Goal: Task Accomplishment & Management: Manage account settings

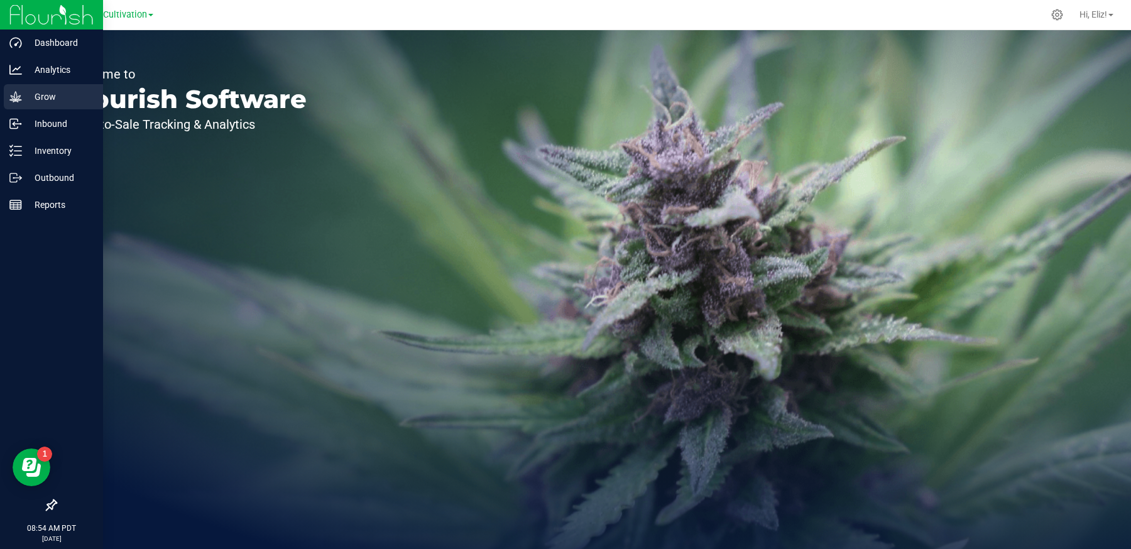
click at [38, 101] on p "Grow" at bounding box center [59, 96] width 75 height 15
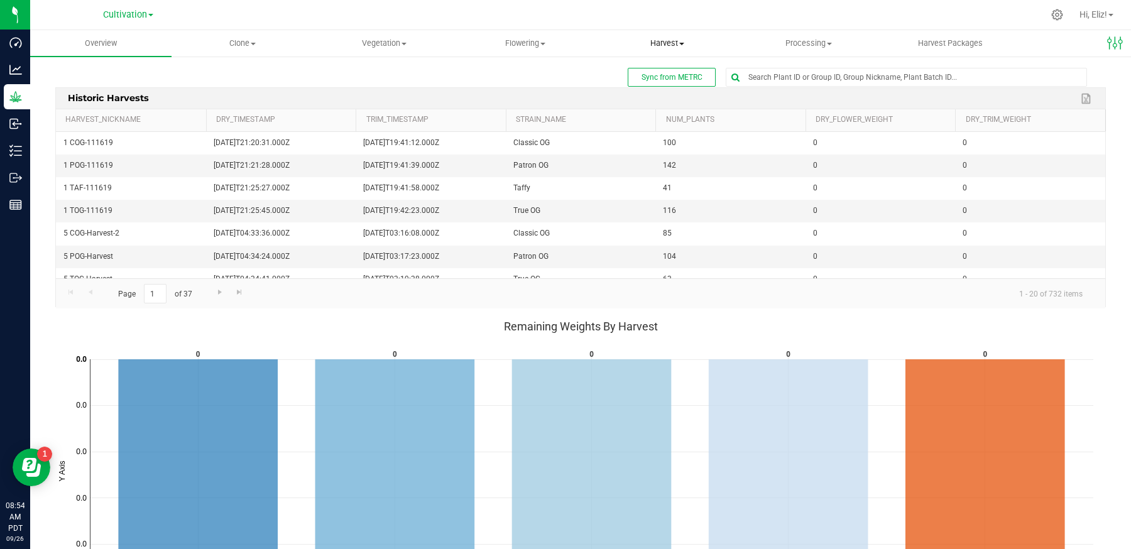
click at [672, 41] on span "Harvest" at bounding box center [667, 43] width 140 height 11
click at [665, 75] on span "Harvests" at bounding box center [631, 75] width 70 height 11
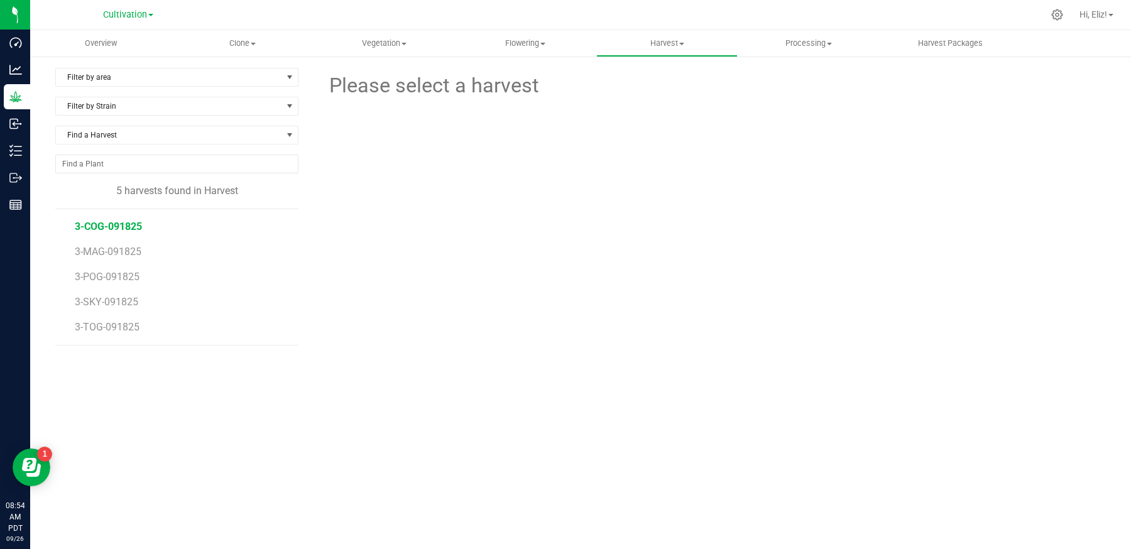
click at [136, 226] on span "3-COG-091825" at bounding box center [108, 227] width 67 height 12
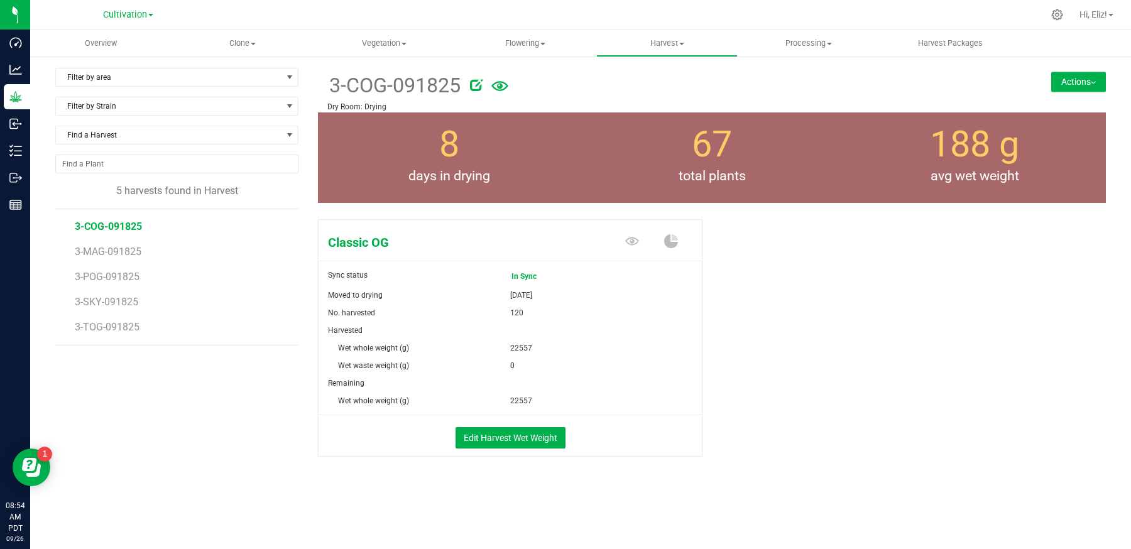
click at [1071, 82] on button "Actions" at bounding box center [1078, 82] width 55 height 20
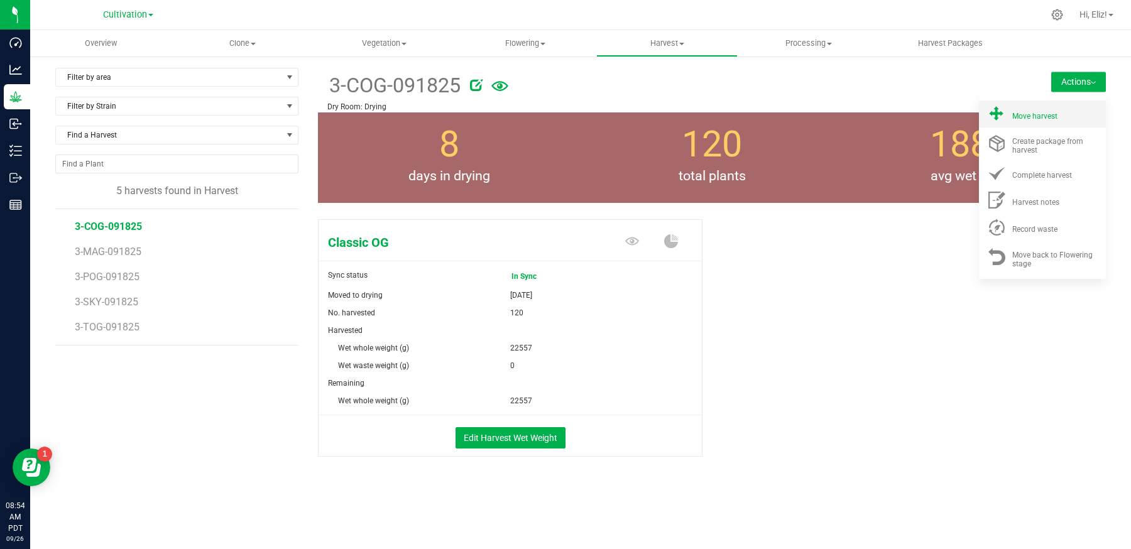
click at [1064, 114] on div "Move harvest" at bounding box center [1054, 113] width 85 height 13
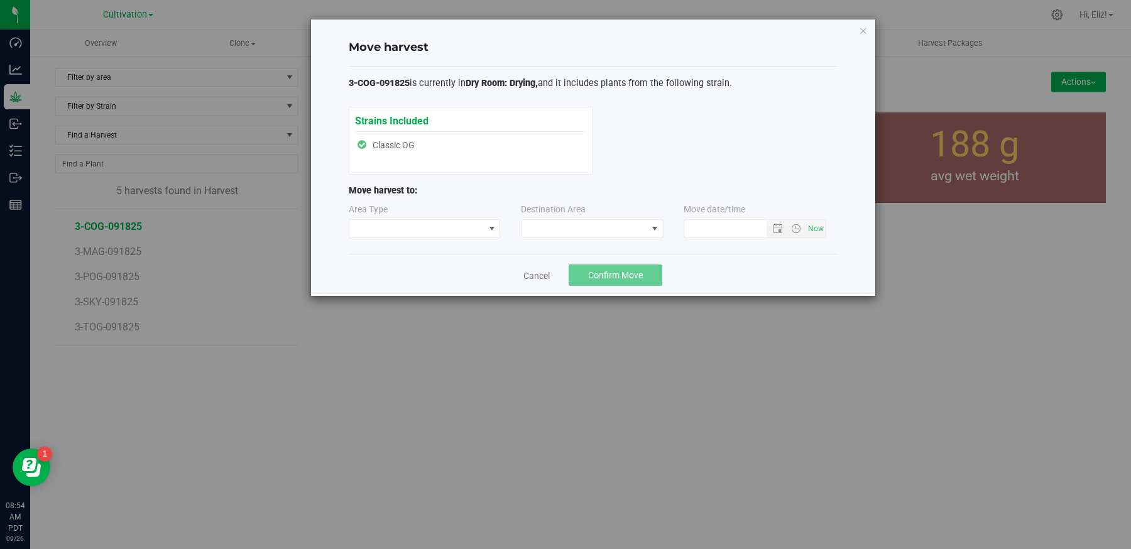
type input "[DATE] 8:54 AM"
click at [483, 230] on span at bounding box center [416, 229] width 135 height 18
click at [423, 275] on li "Processing" at bounding box center [424, 271] width 151 height 21
click at [579, 224] on span at bounding box center [584, 229] width 126 height 18
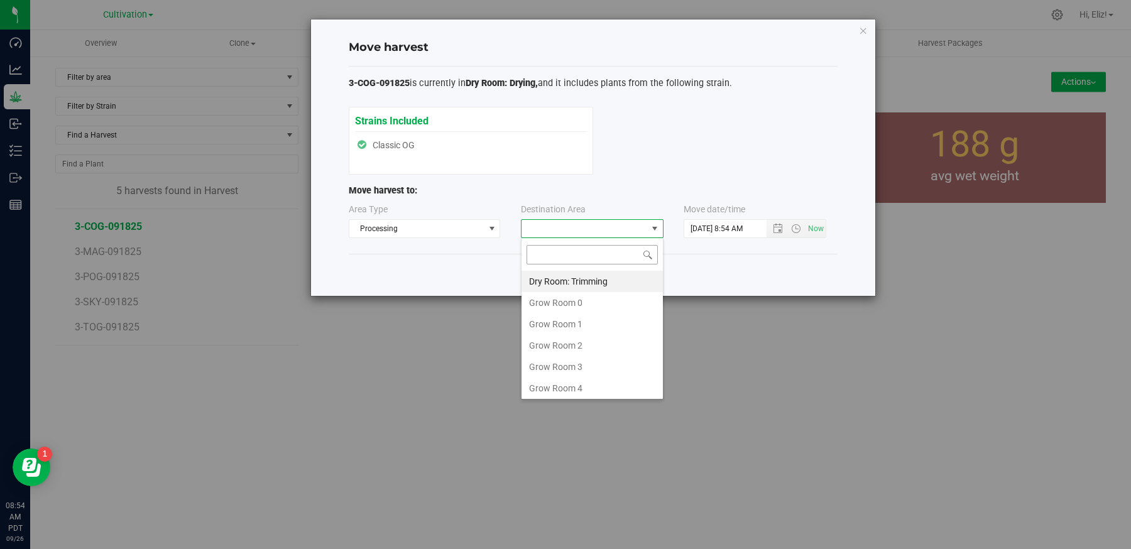
scroll to position [18, 142]
click at [591, 273] on li "Dry Room: Trimming" at bounding box center [591, 281] width 141 height 21
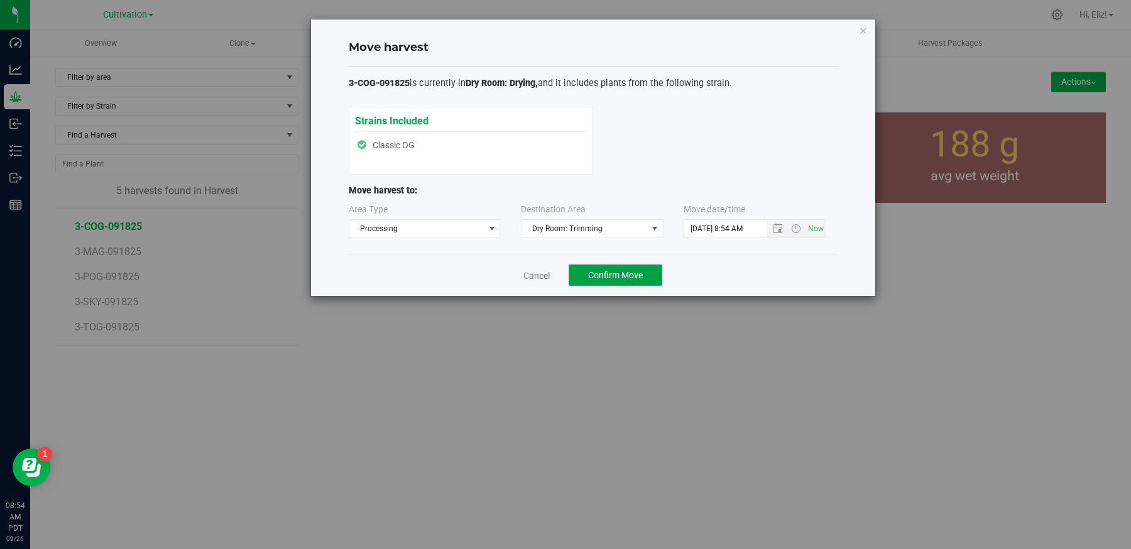
click at [596, 279] on span "Confirm Move" at bounding box center [615, 275] width 55 height 10
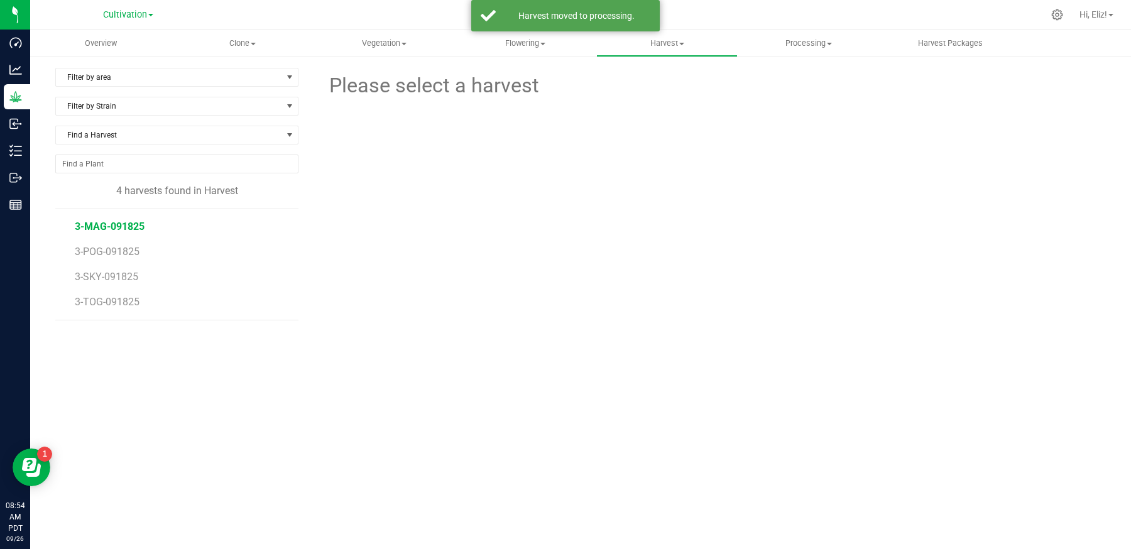
click at [97, 221] on span "3-MAG-091825" at bounding box center [110, 227] width 70 height 12
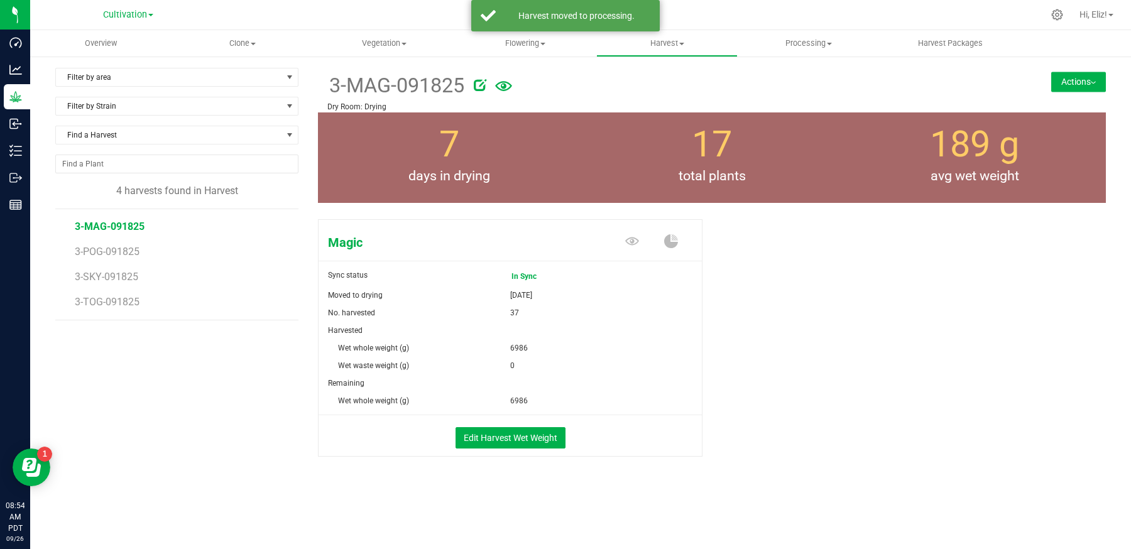
click at [1079, 80] on button "Actions" at bounding box center [1078, 82] width 55 height 20
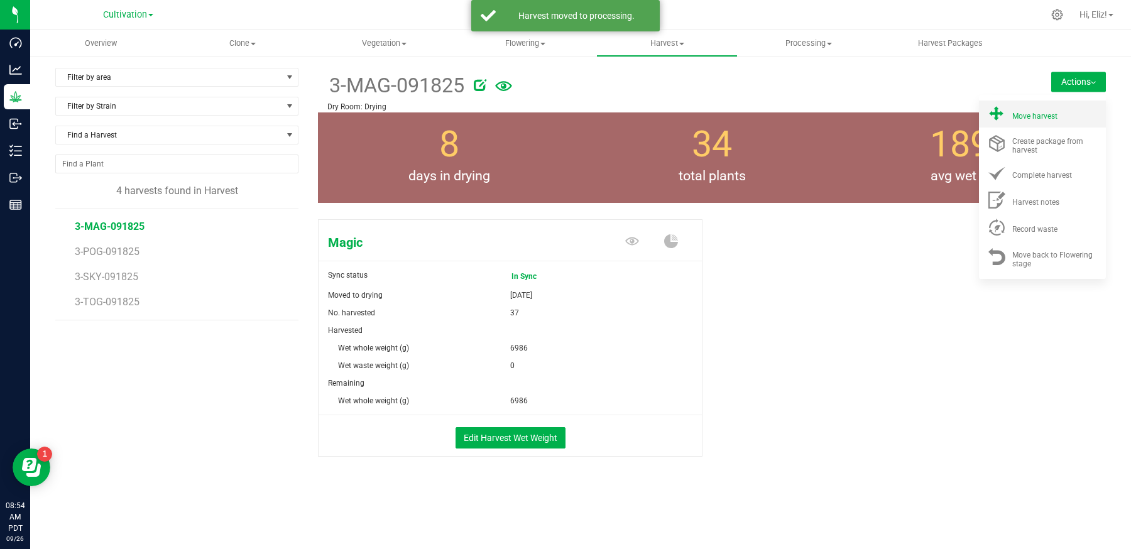
click at [1061, 117] on div "Move harvest" at bounding box center [1054, 113] width 85 height 13
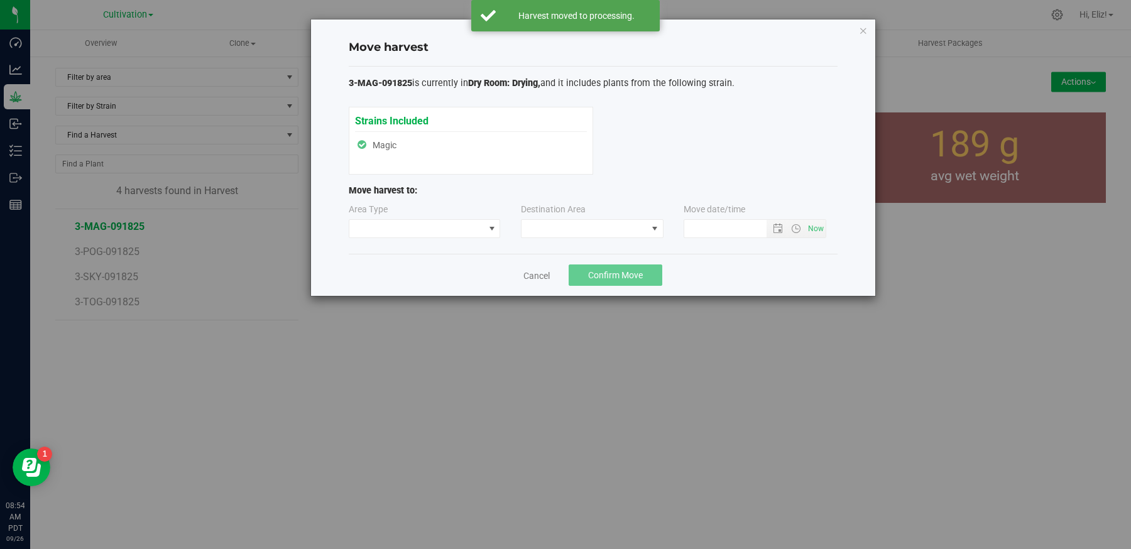
type input "[DATE] 8:54 AM"
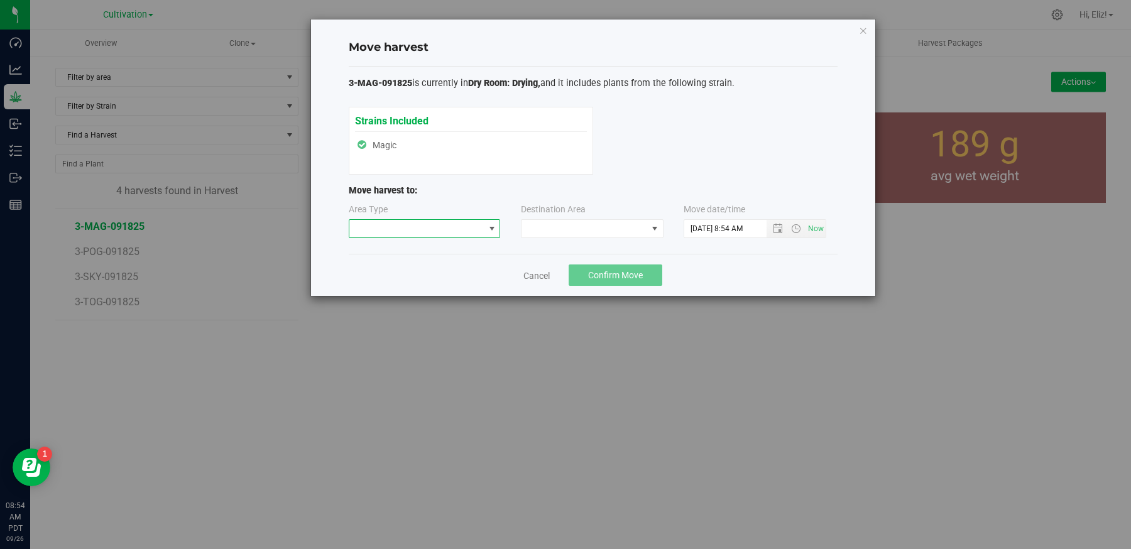
click at [489, 228] on span at bounding box center [492, 229] width 10 height 10
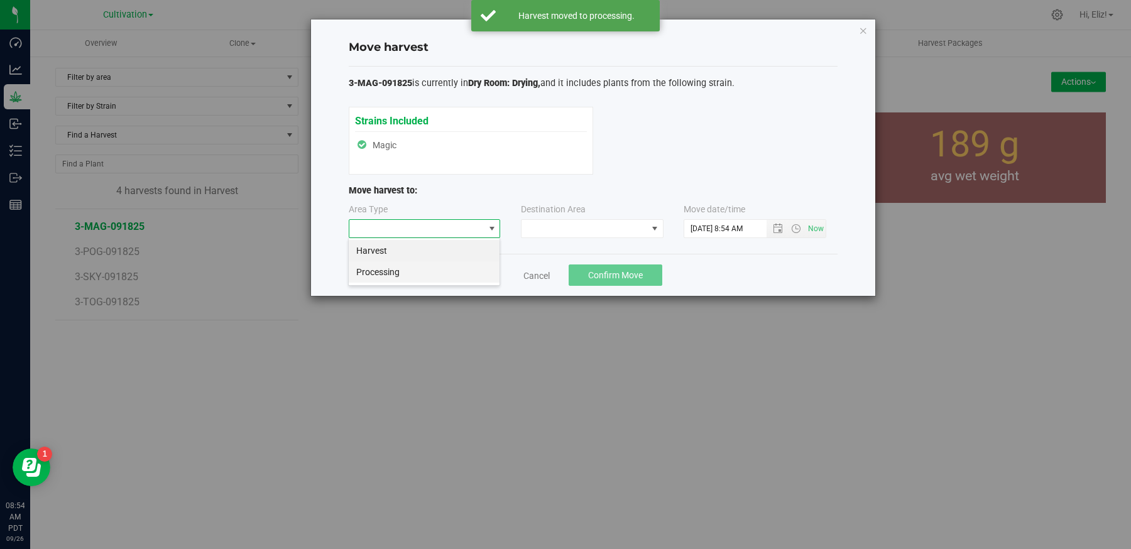
scroll to position [18, 152]
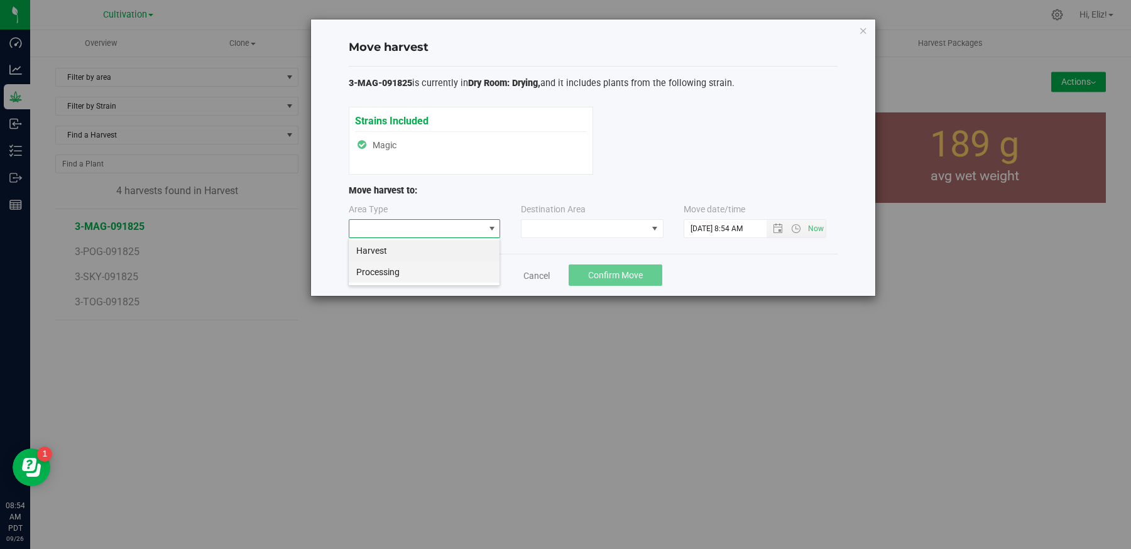
click at [471, 271] on li "Processing" at bounding box center [424, 271] width 151 height 21
click at [552, 222] on span at bounding box center [584, 229] width 126 height 18
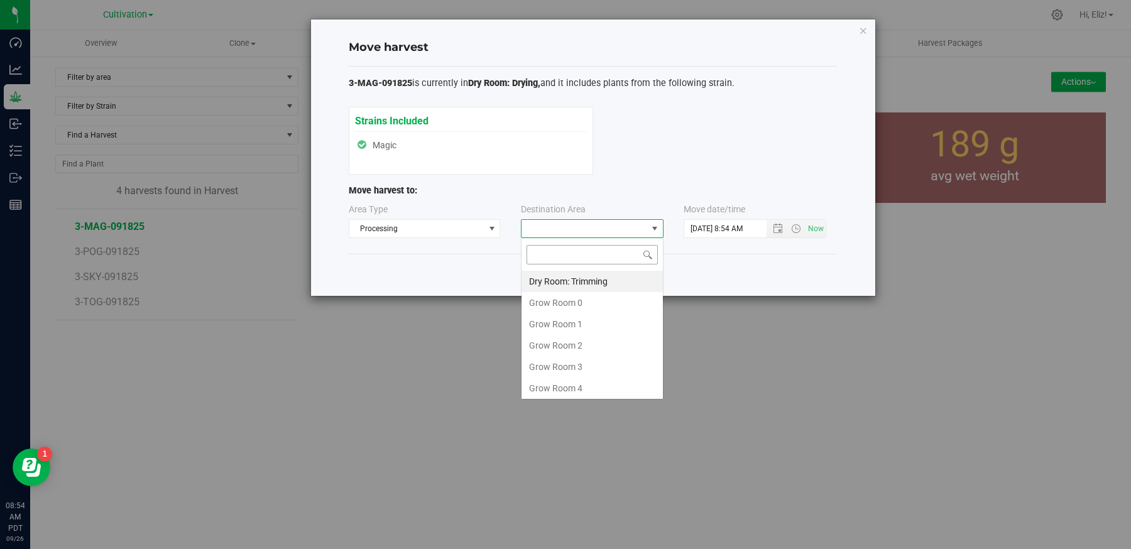
scroll to position [18, 142]
click at [566, 281] on li "Dry Room: Trimming" at bounding box center [591, 281] width 141 height 21
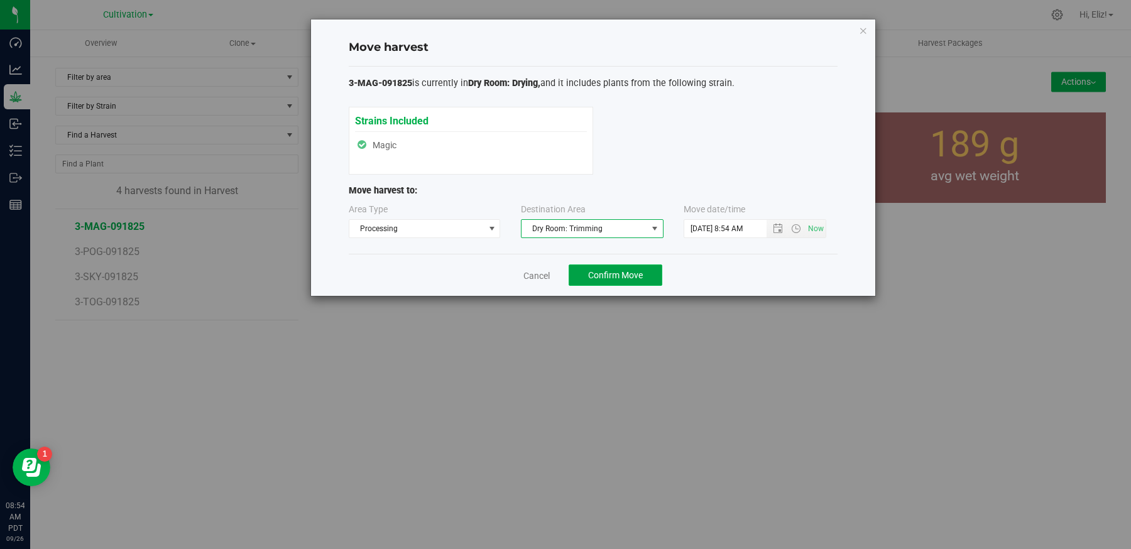
click at [621, 278] on span "Confirm Move" at bounding box center [615, 275] width 55 height 10
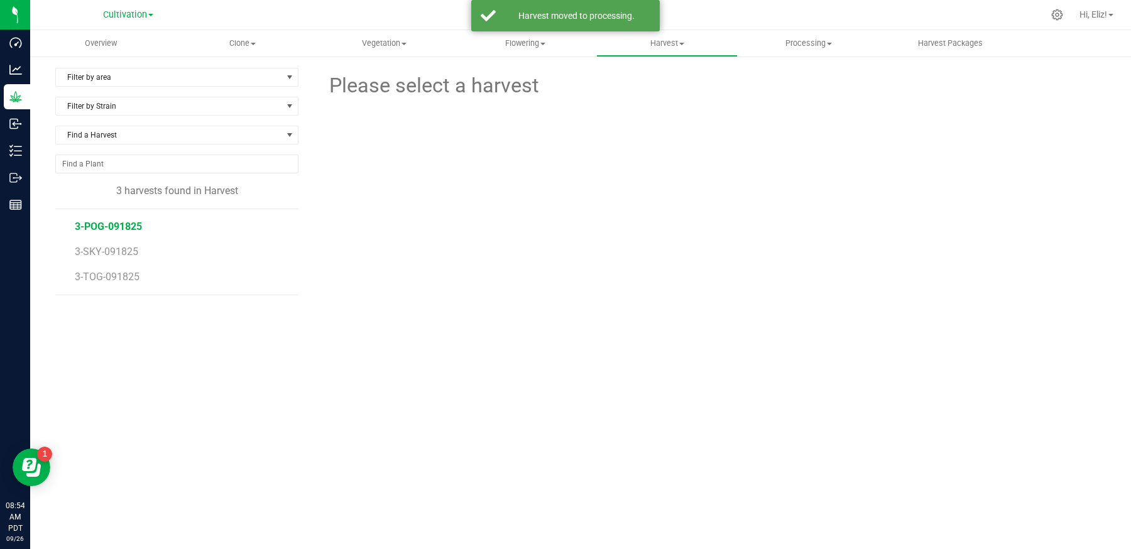
click at [116, 221] on span "3-POG-091825" at bounding box center [108, 227] width 67 height 12
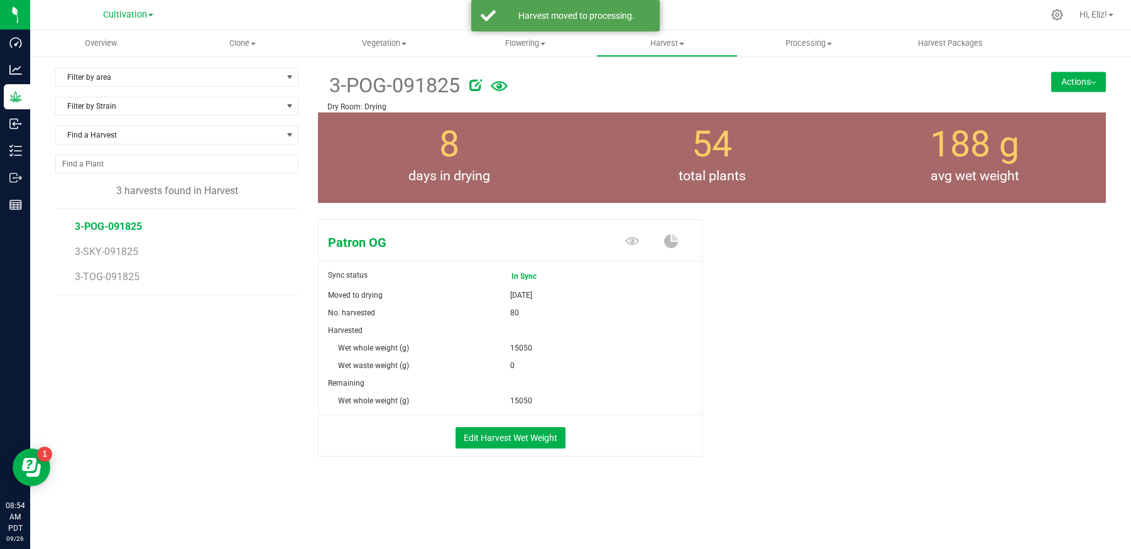
click at [1063, 72] on button "Actions" at bounding box center [1078, 82] width 55 height 20
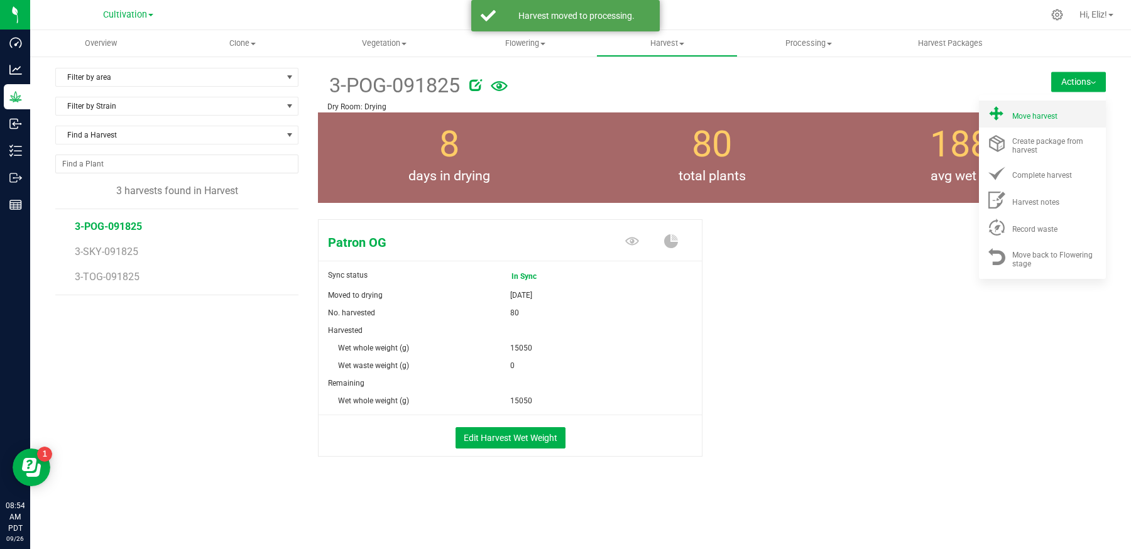
click at [1053, 112] on span "Move harvest" at bounding box center [1034, 116] width 45 height 9
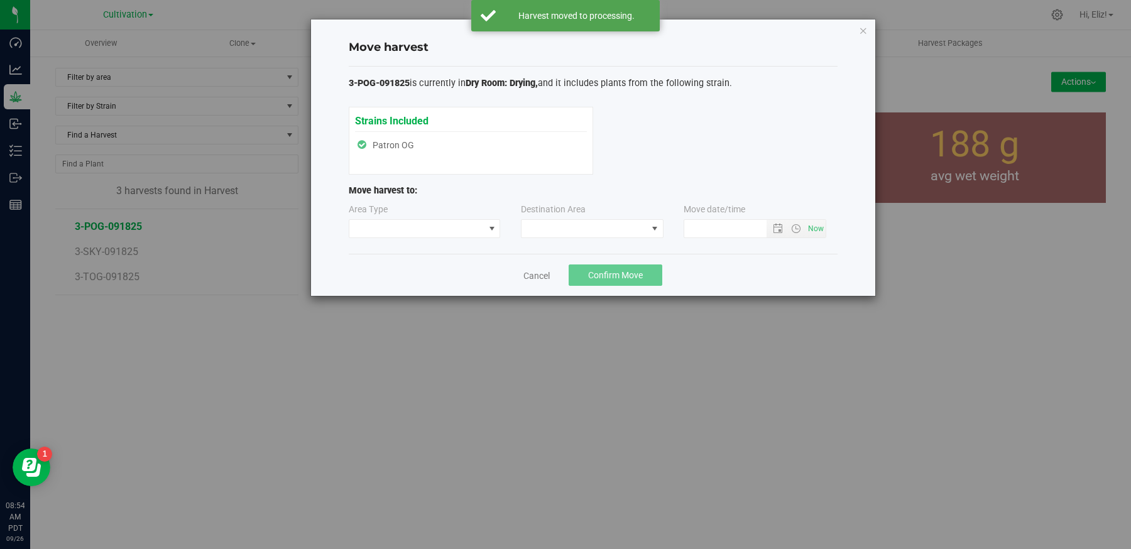
type input "[DATE] 8:54 AM"
click at [448, 233] on span at bounding box center [416, 229] width 135 height 18
click at [433, 270] on li "Processing" at bounding box center [424, 271] width 151 height 21
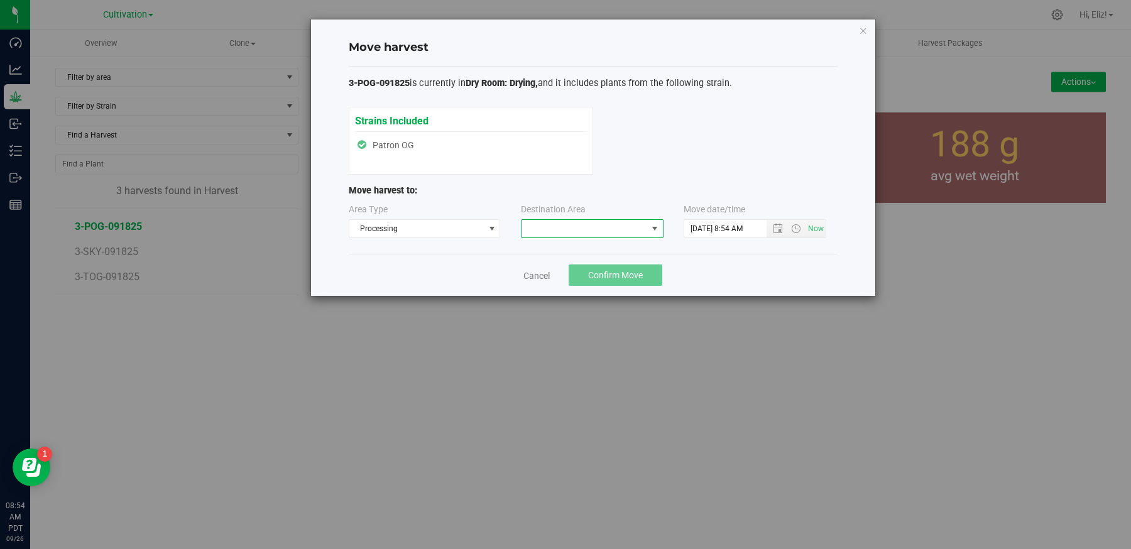
click at [525, 231] on span at bounding box center [584, 229] width 126 height 18
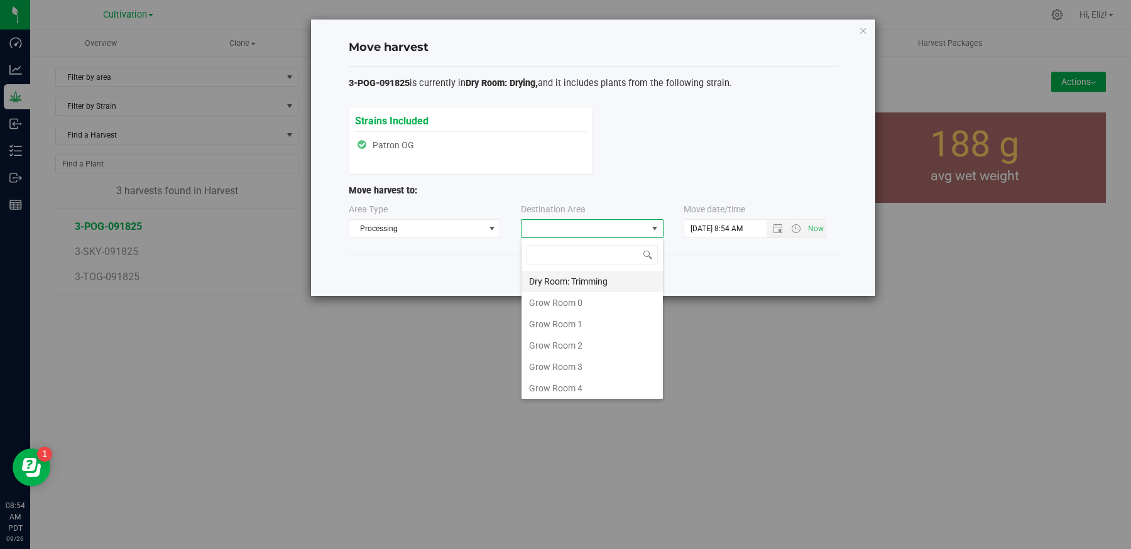
scroll to position [18, 142]
click at [560, 281] on li "Dry Room: Trimming" at bounding box center [591, 281] width 141 height 21
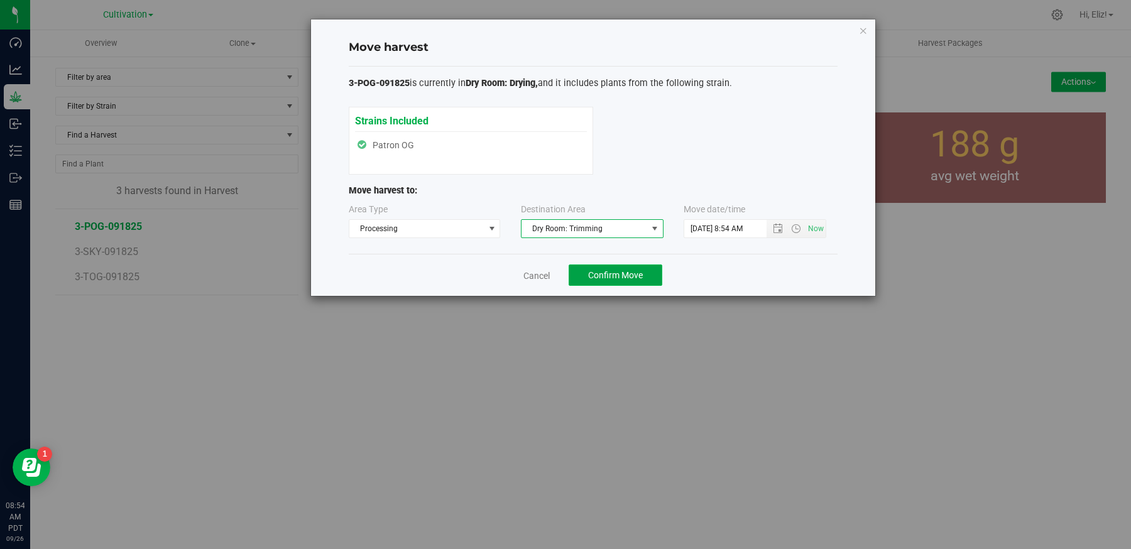
click at [607, 280] on button "Confirm Move" at bounding box center [616, 274] width 94 height 21
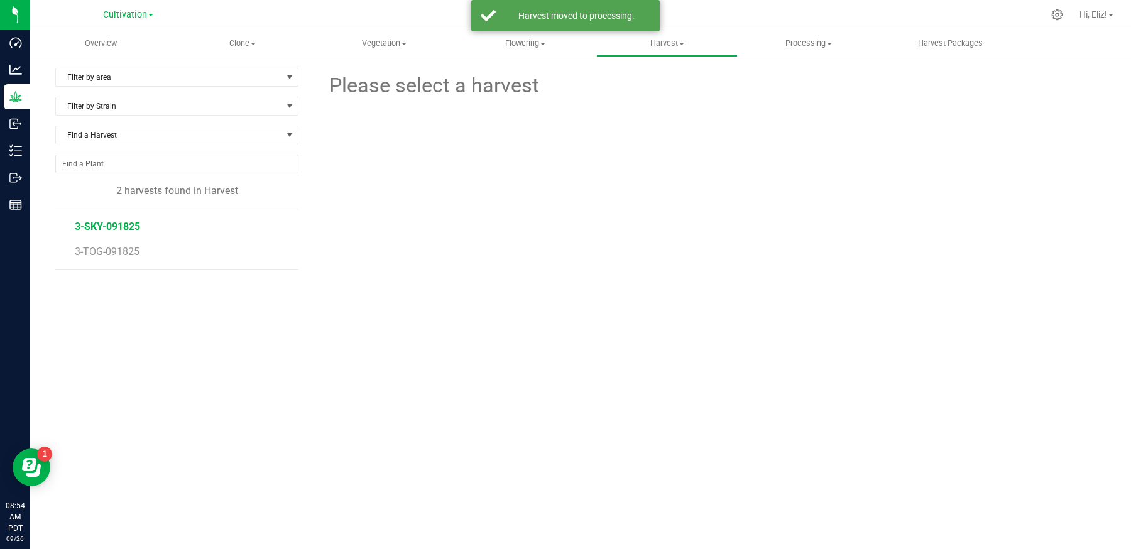
click at [113, 221] on span "3-SKY-091825" at bounding box center [107, 227] width 65 height 12
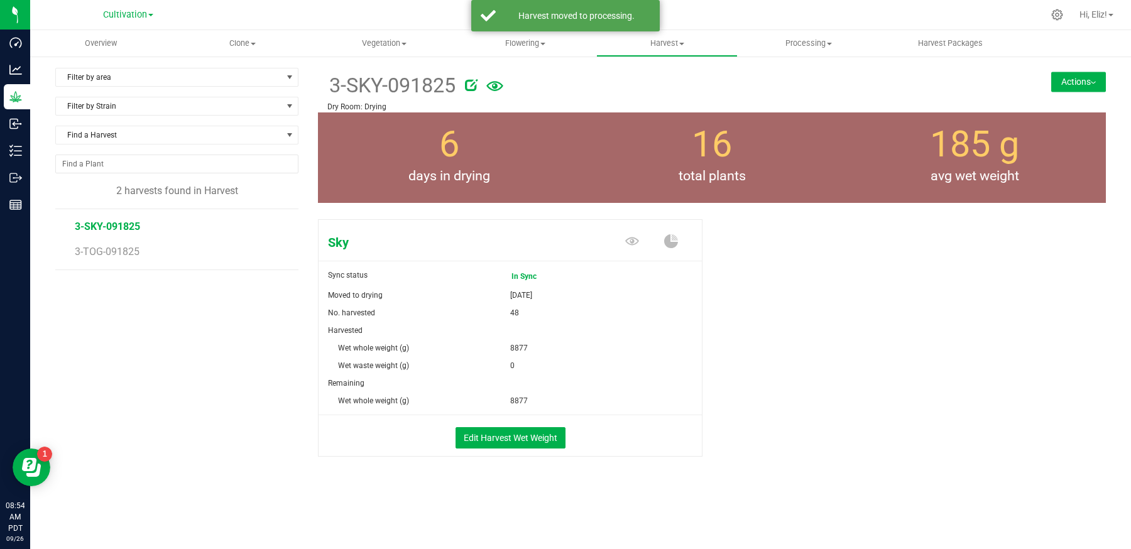
click at [1079, 84] on button "Actions" at bounding box center [1078, 82] width 55 height 20
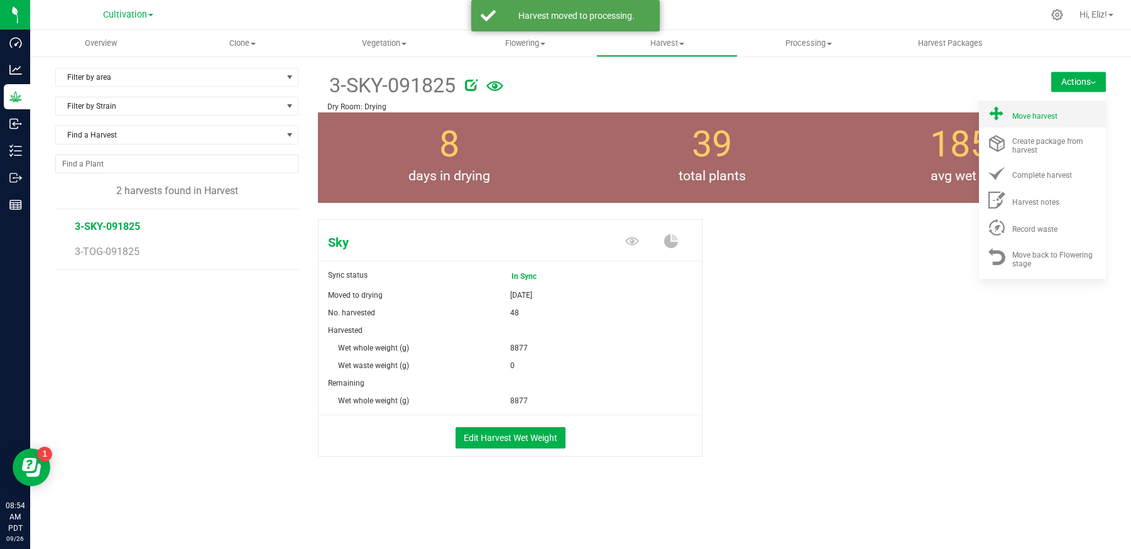
click at [1043, 121] on li "Move harvest" at bounding box center [1042, 114] width 127 height 27
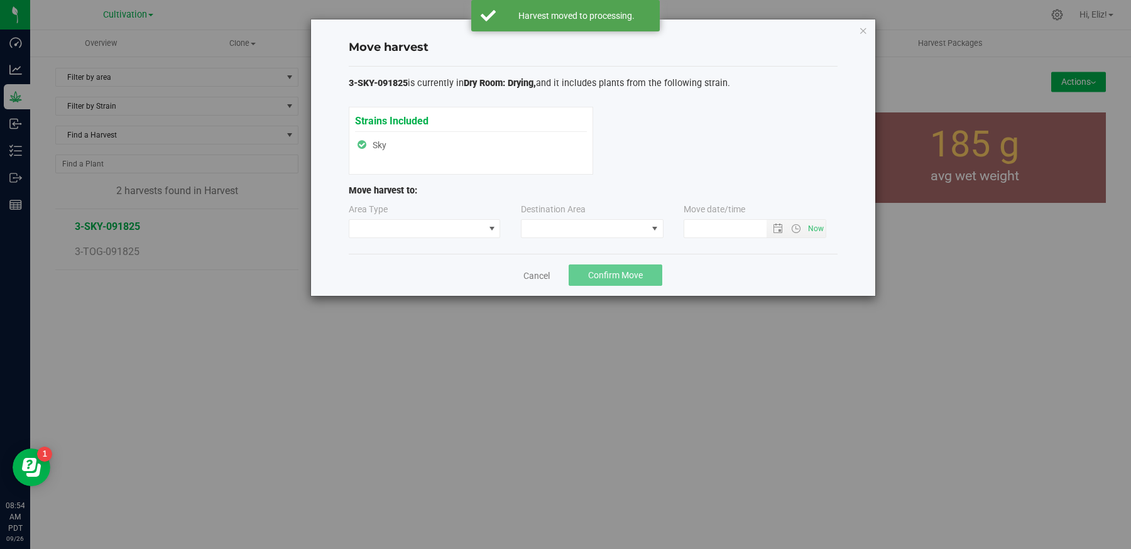
type input "[DATE] 8:54 AM"
click at [445, 221] on span at bounding box center [416, 229] width 135 height 18
click at [369, 273] on li "Processing" at bounding box center [424, 271] width 151 height 21
click at [554, 227] on span at bounding box center [584, 229] width 126 height 18
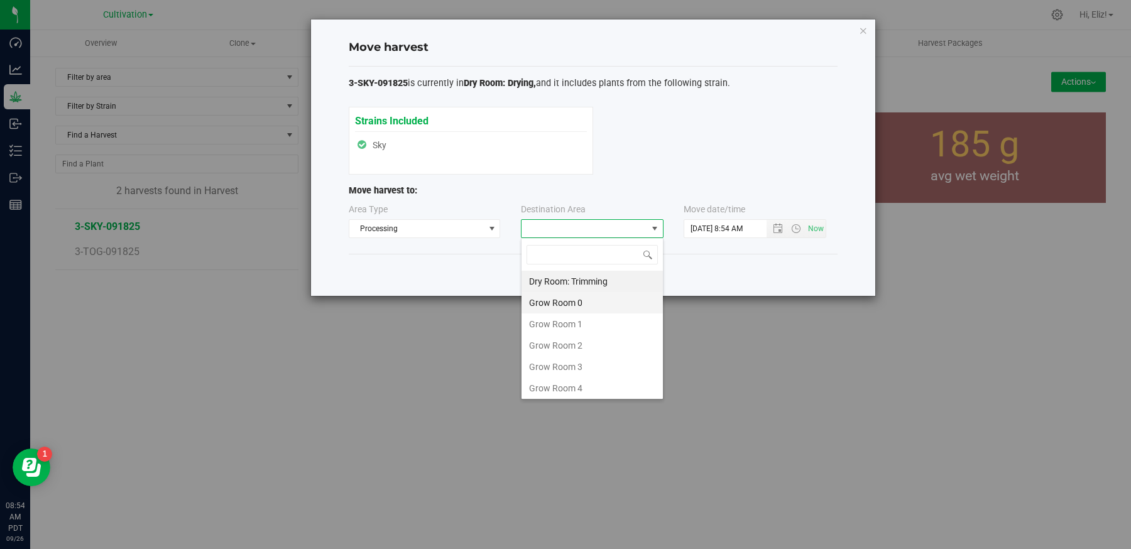
scroll to position [18, 142]
click at [562, 280] on li "Dry Room: Trimming" at bounding box center [591, 281] width 141 height 21
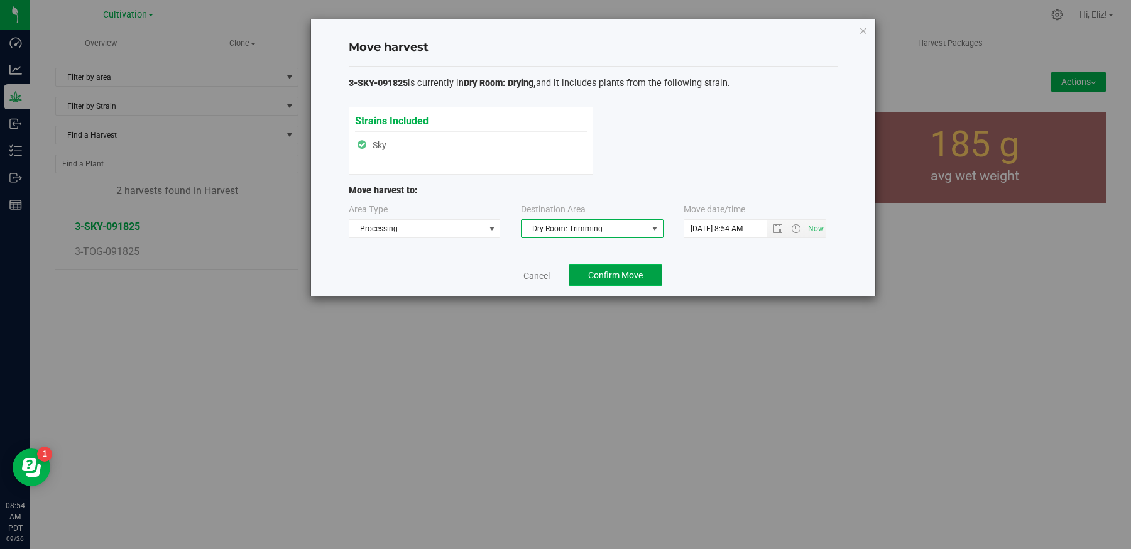
click at [608, 275] on span "Confirm Move" at bounding box center [615, 275] width 55 height 10
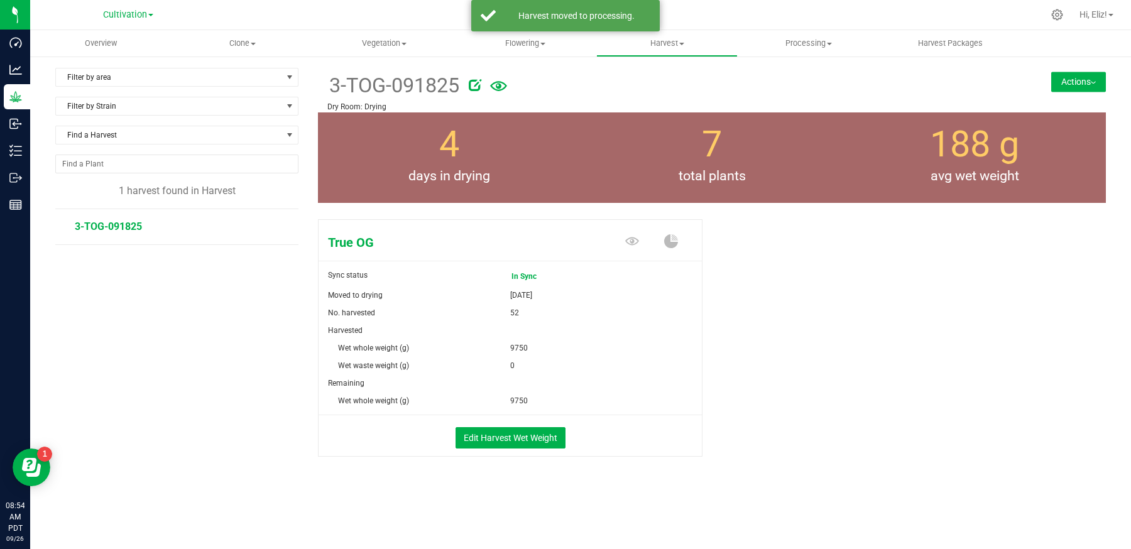
click at [92, 221] on span "3-TOG-091825" at bounding box center [108, 227] width 67 height 12
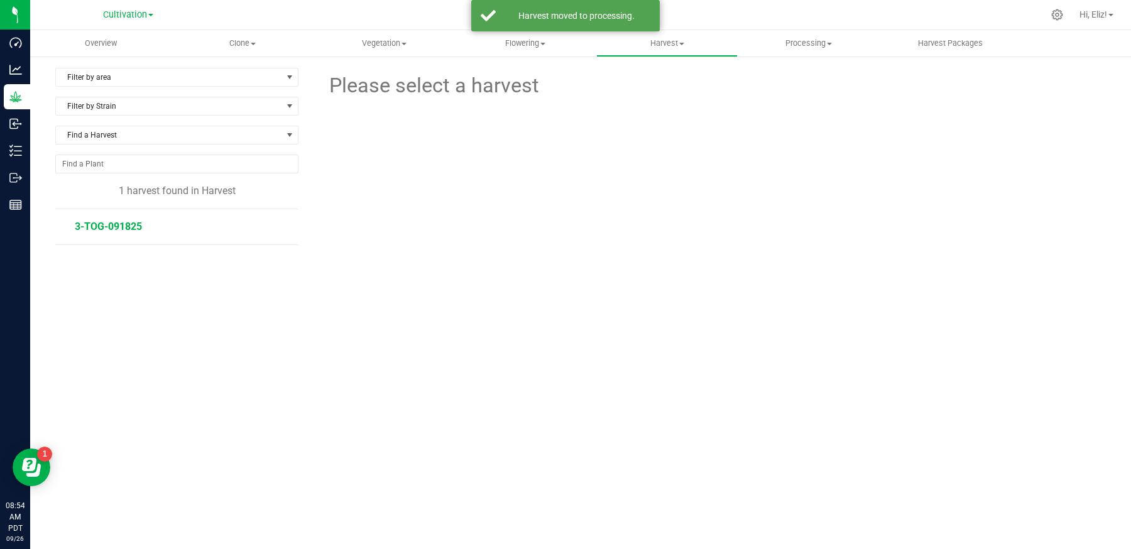
click at [122, 221] on span "3-TOG-091825" at bounding box center [108, 227] width 67 height 12
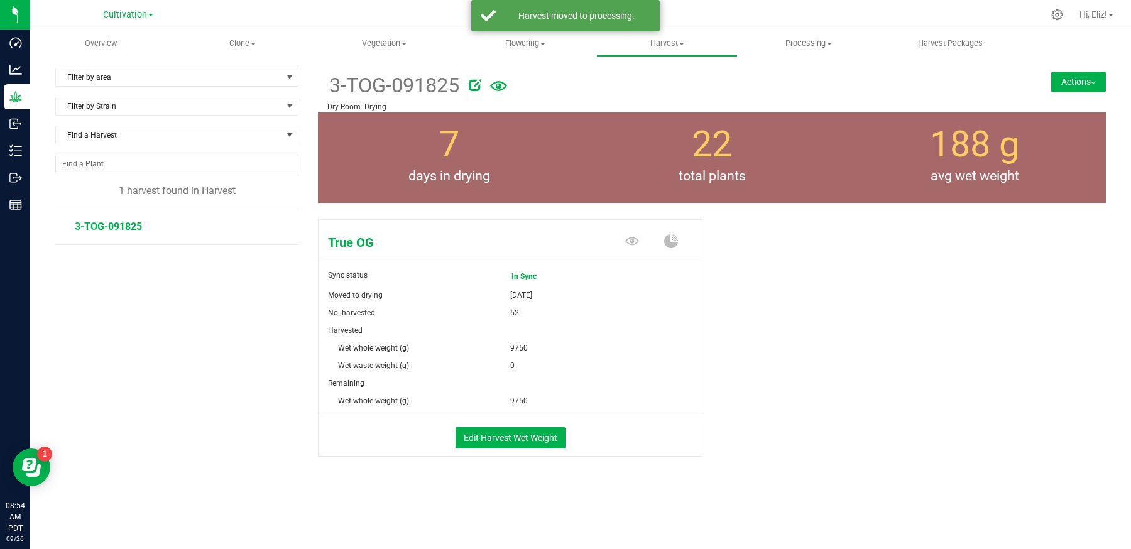
click at [1055, 82] on button "Actions" at bounding box center [1078, 82] width 55 height 20
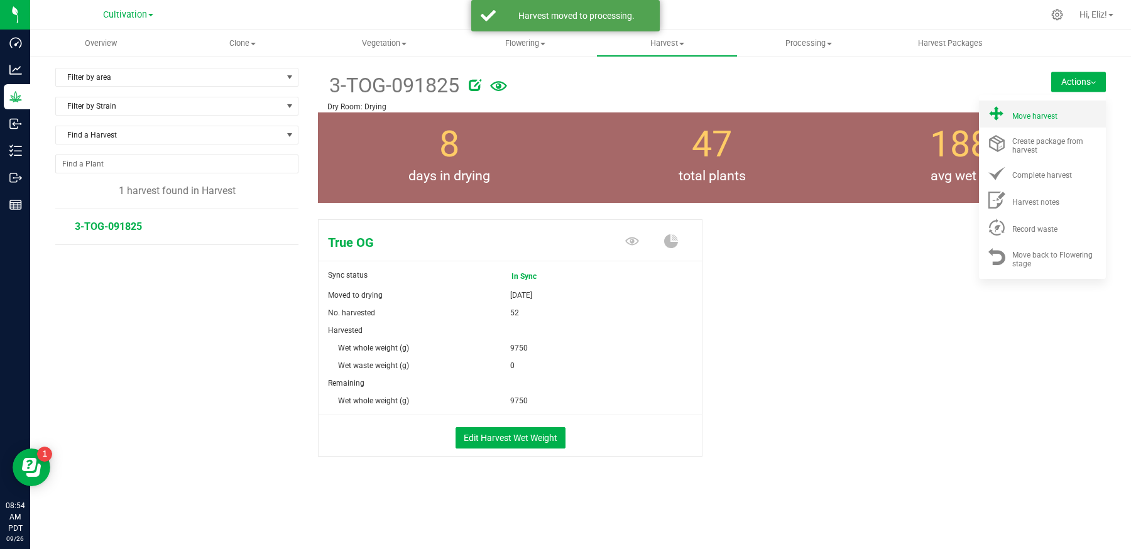
click at [1050, 118] on span "Move harvest" at bounding box center [1034, 116] width 45 height 9
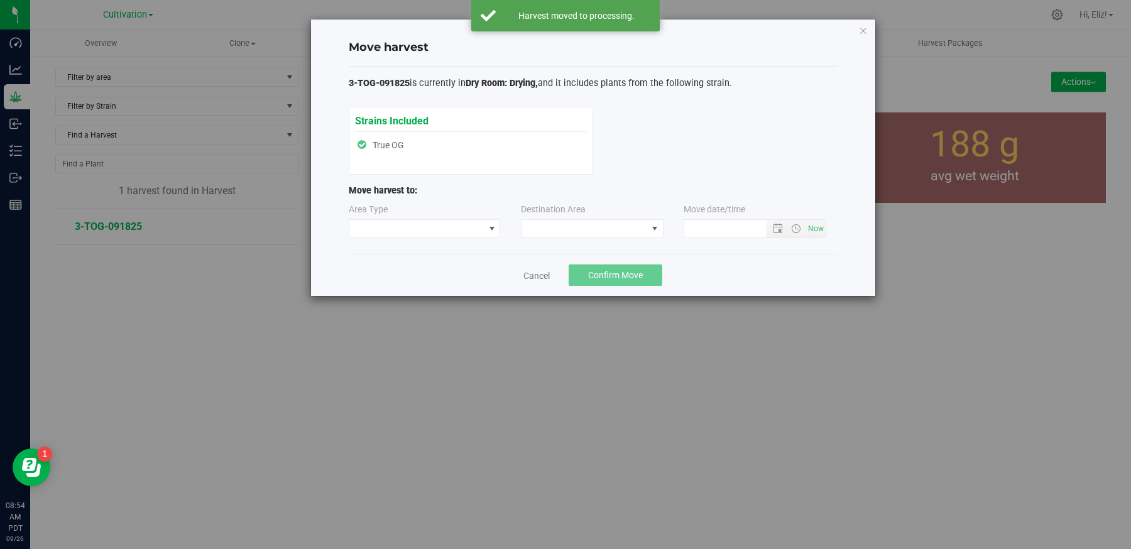
type input "[DATE] 8:54 AM"
click at [479, 220] on span at bounding box center [416, 229] width 135 height 18
click at [410, 271] on li "Processing" at bounding box center [424, 271] width 151 height 21
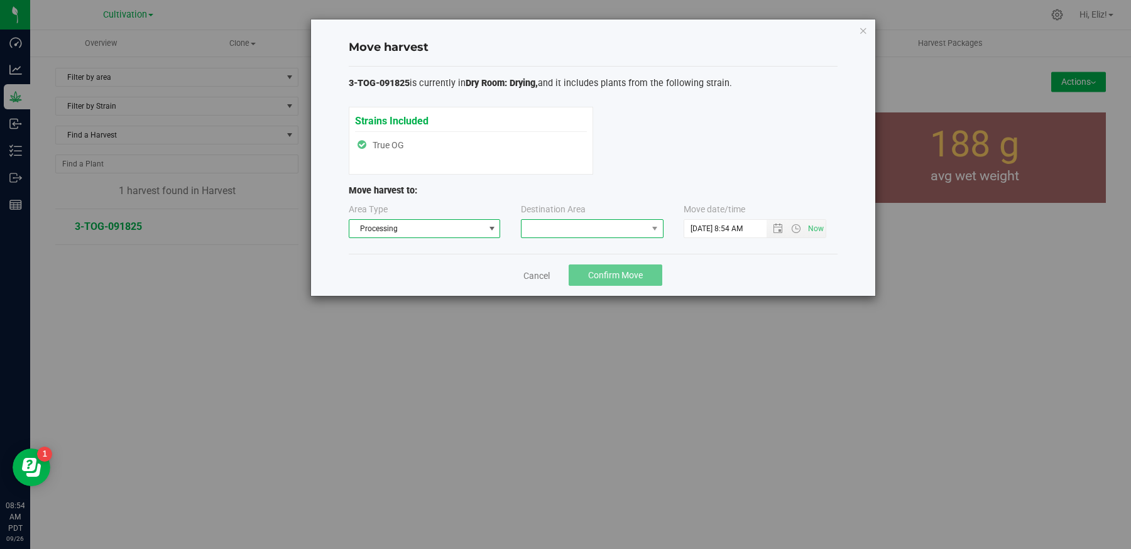
click at [553, 226] on span at bounding box center [584, 229] width 126 height 18
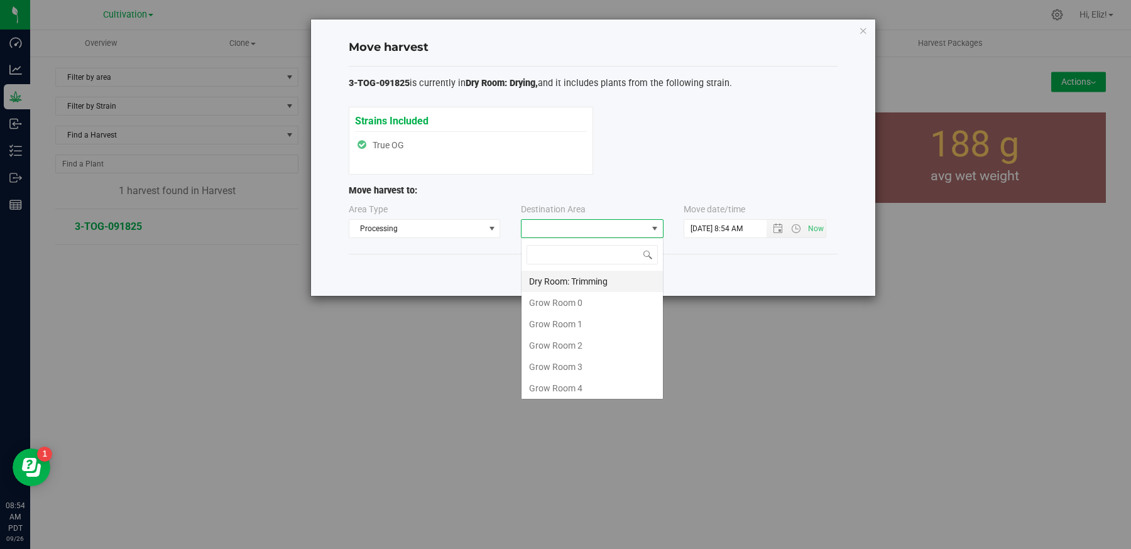
scroll to position [18, 142]
click at [577, 281] on li "Dry Room: Trimming" at bounding box center [591, 281] width 141 height 21
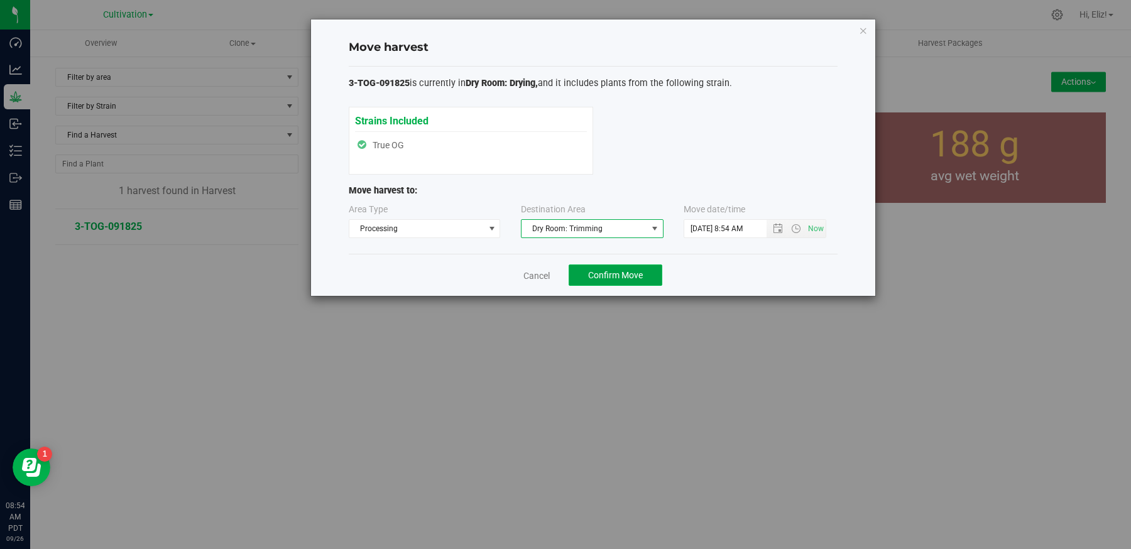
click at [588, 277] on span "Confirm Move" at bounding box center [615, 275] width 55 height 10
